Goal: Task Accomplishment & Management: Use online tool/utility

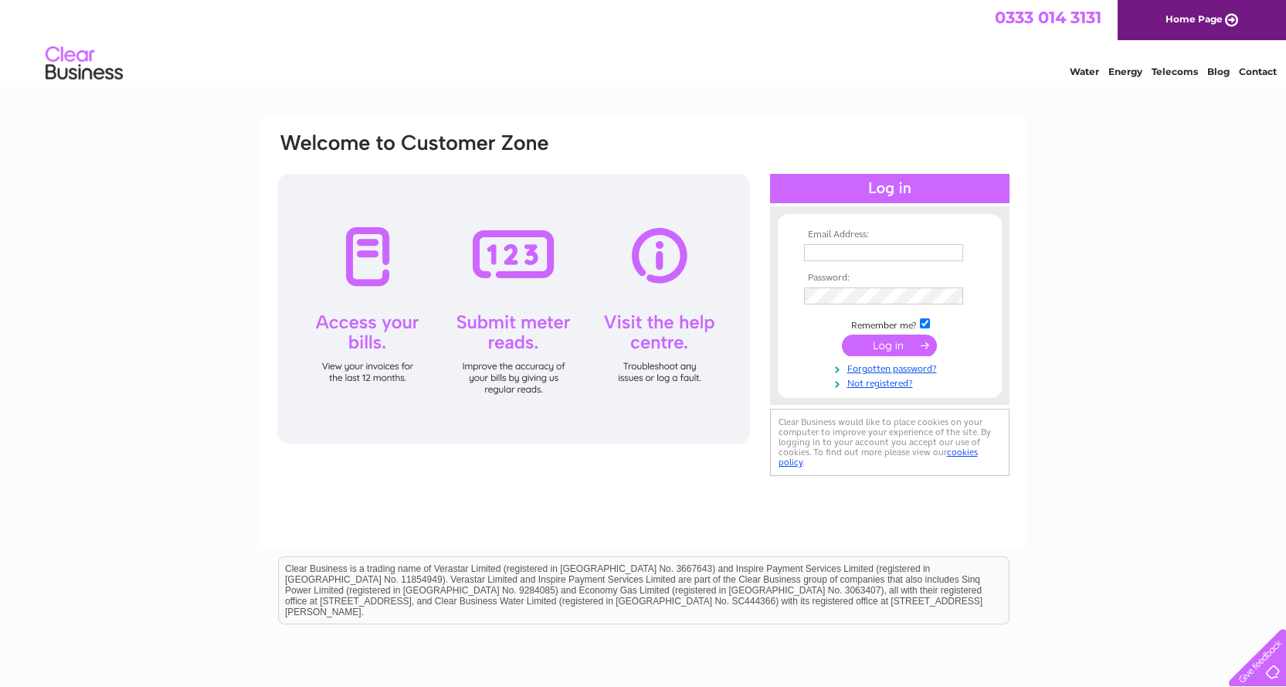
type input "enquiries@hjbadcock.com"
click at [893, 347] on input "submit" at bounding box center [889, 345] width 95 height 22
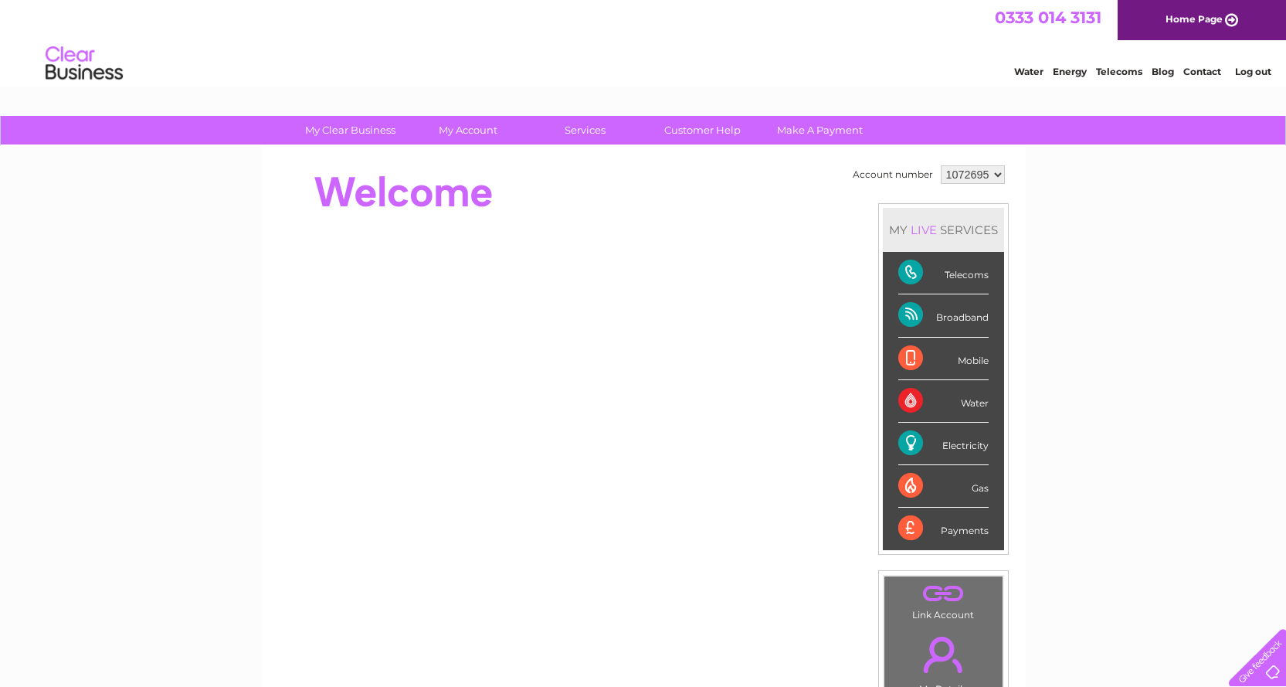
click at [916, 534] on div "Payments" at bounding box center [943, 528] width 90 height 42
click at [996, 175] on select "1072695" at bounding box center [973, 174] width 64 height 19
click at [903, 439] on div "Electricity" at bounding box center [943, 443] width 90 height 42
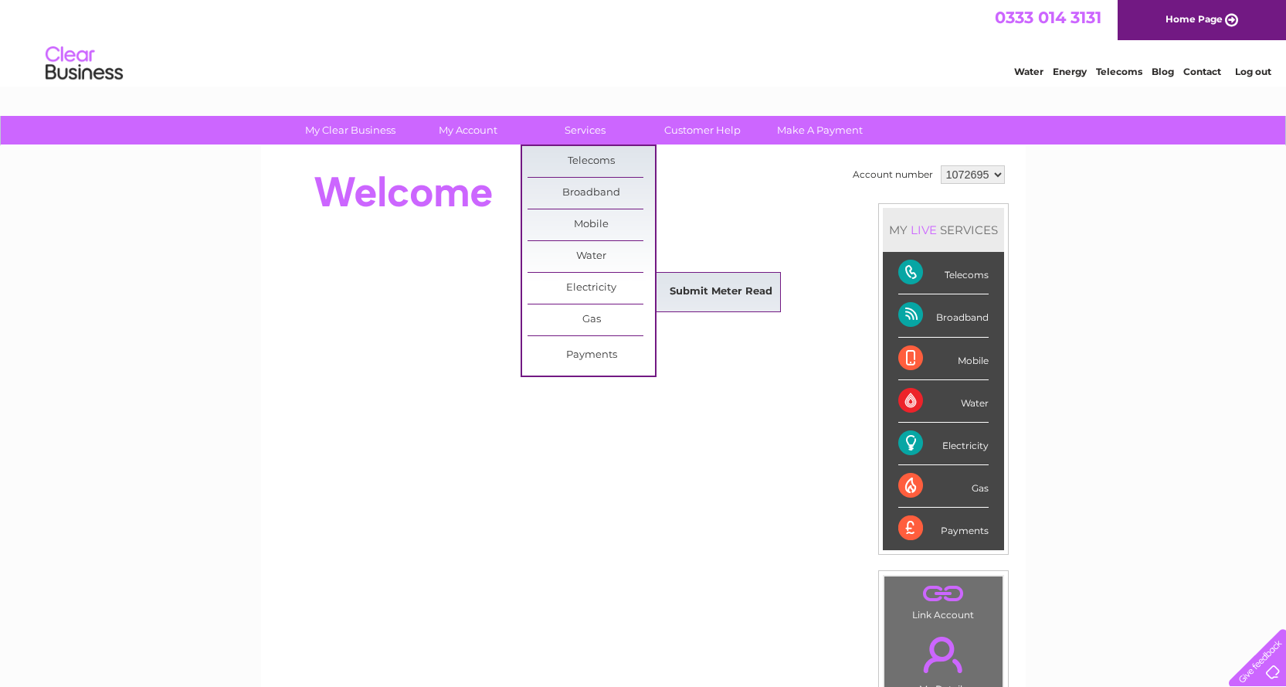
click at [714, 290] on link "Submit Meter Read" at bounding box center [720, 292] width 127 height 31
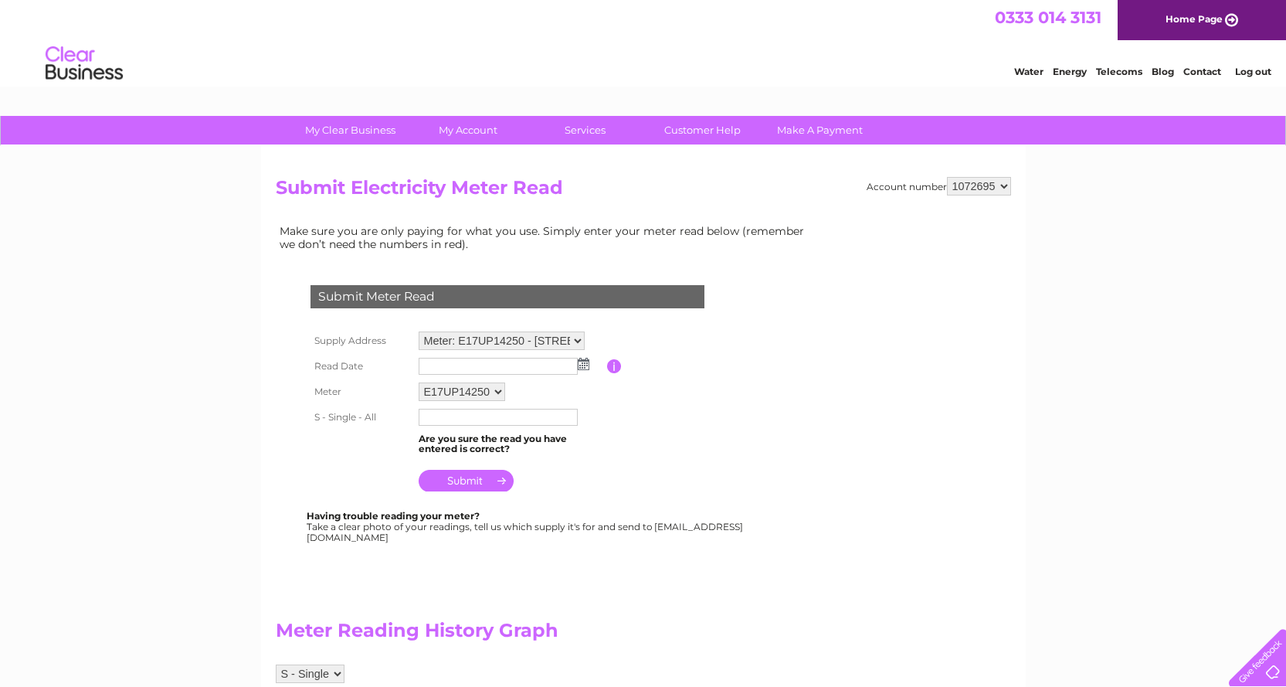
click at [493, 366] on input "text" at bounding box center [498, 366] width 159 height 17
click at [585, 361] on img at bounding box center [584, 364] width 12 height 12
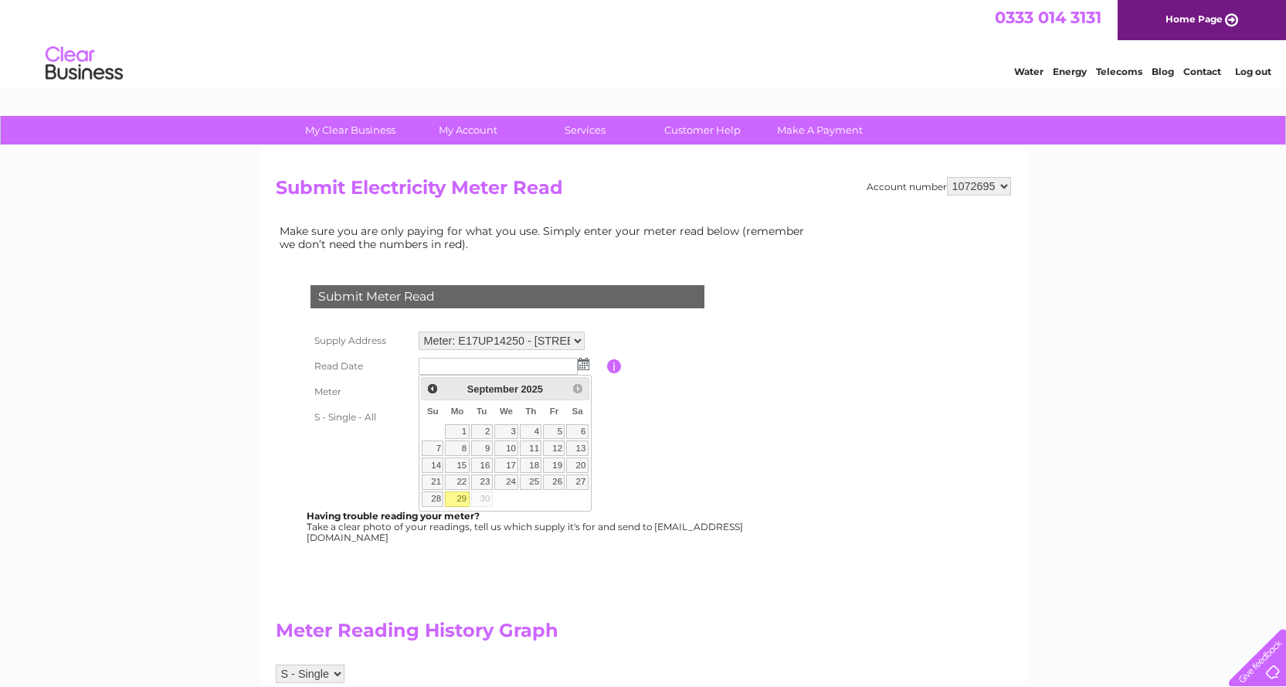
click at [464, 501] on link "29" at bounding box center [457, 498] width 24 height 15
type input "[DATE]"
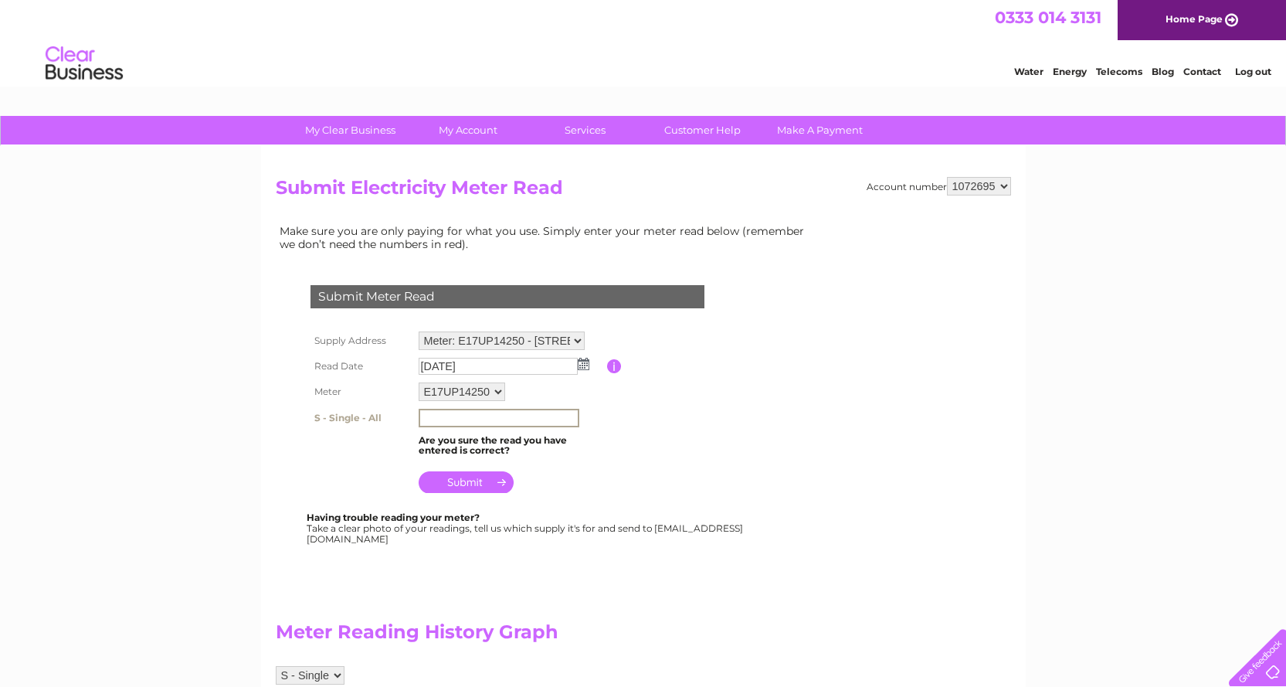
click at [463, 425] on input "text" at bounding box center [499, 418] width 161 height 19
type input "051246"
click at [462, 479] on input "submit" at bounding box center [466, 482] width 95 height 22
